Goal: Navigation & Orientation: Find specific page/section

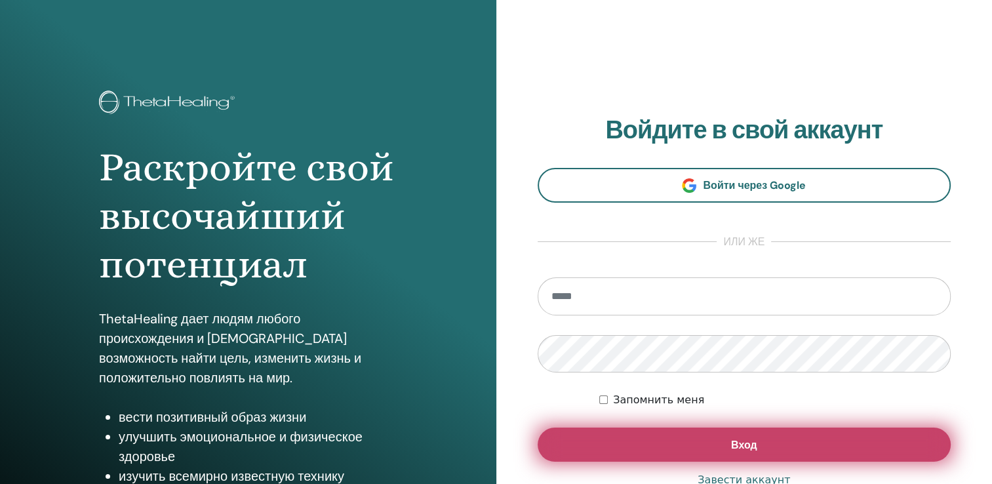
type input "**********"
click at [637, 437] on button "Вход" at bounding box center [745, 445] width 414 height 34
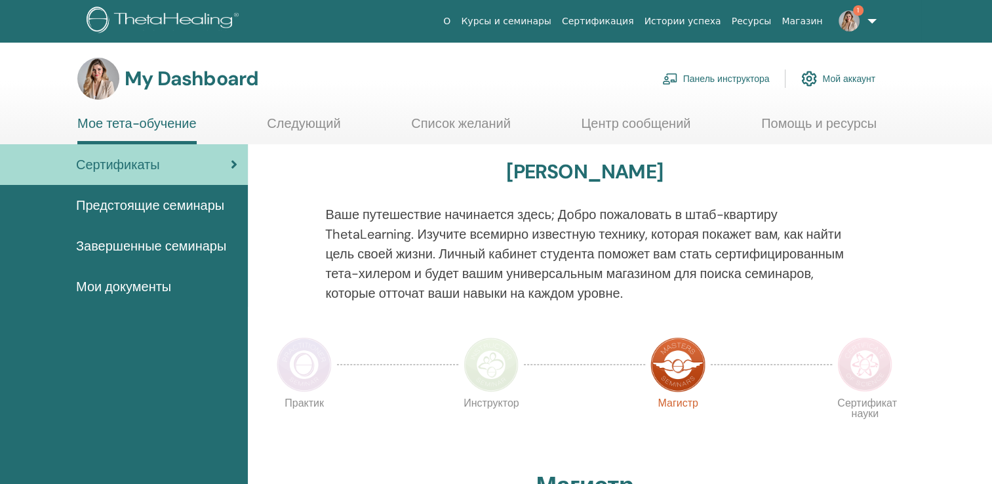
click at [860, 12] on span "1" at bounding box center [858, 10] width 10 height 10
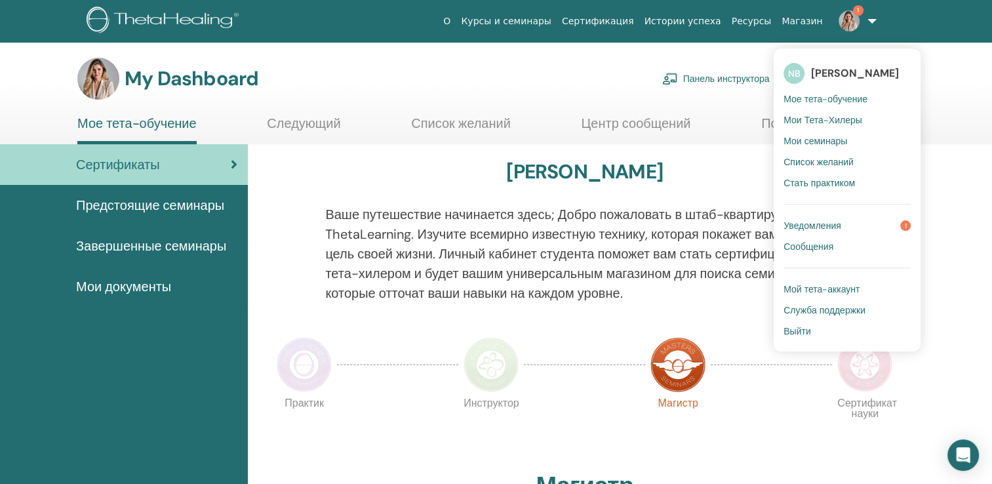
click at [820, 222] on span "Уведомления" at bounding box center [813, 226] width 58 height 12
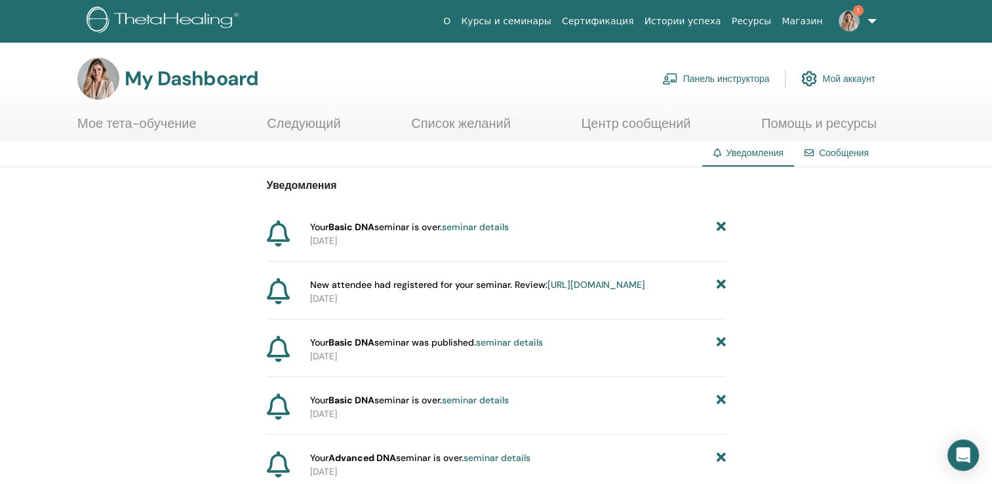
click at [858, 13] on span "1" at bounding box center [858, 10] width 10 height 10
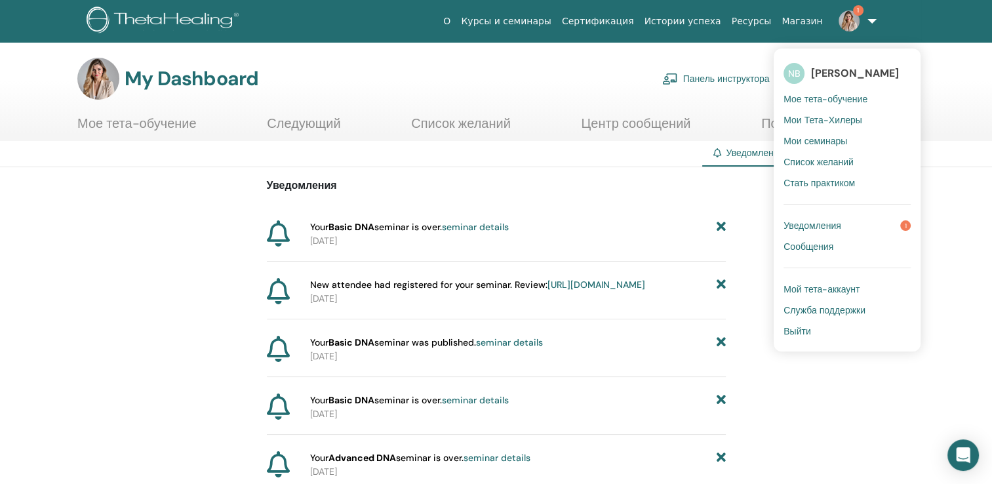
click at [821, 222] on span "Уведомления" at bounding box center [813, 226] width 58 height 12
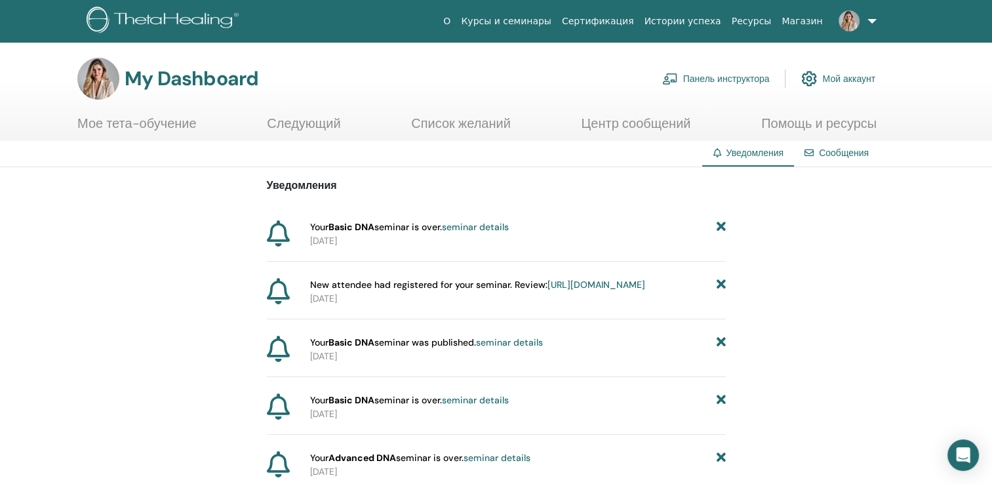
click at [557, 28] on link "Курсы и семинары" at bounding box center [506, 21] width 101 height 24
